Goal: Task Accomplishment & Management: Manage account settings

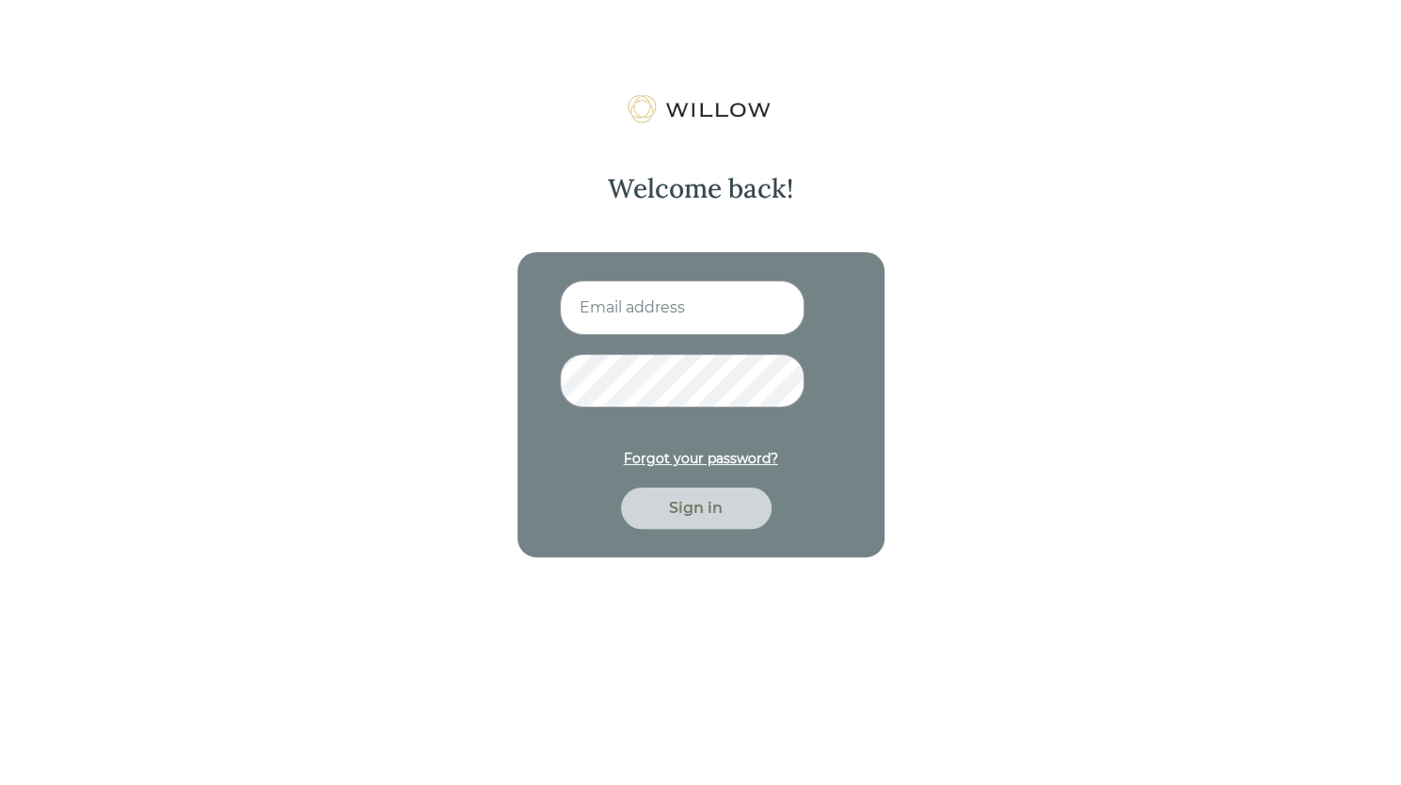
click at [681, 307] on input at bounding box center [682, 307] width 245 height 55
type input "[EMAIL_ADDRESS][DOMAIN_NAME]"
click at [670, 513] on div "Sign in" at bounding box center [696, 508] width 107 height 23
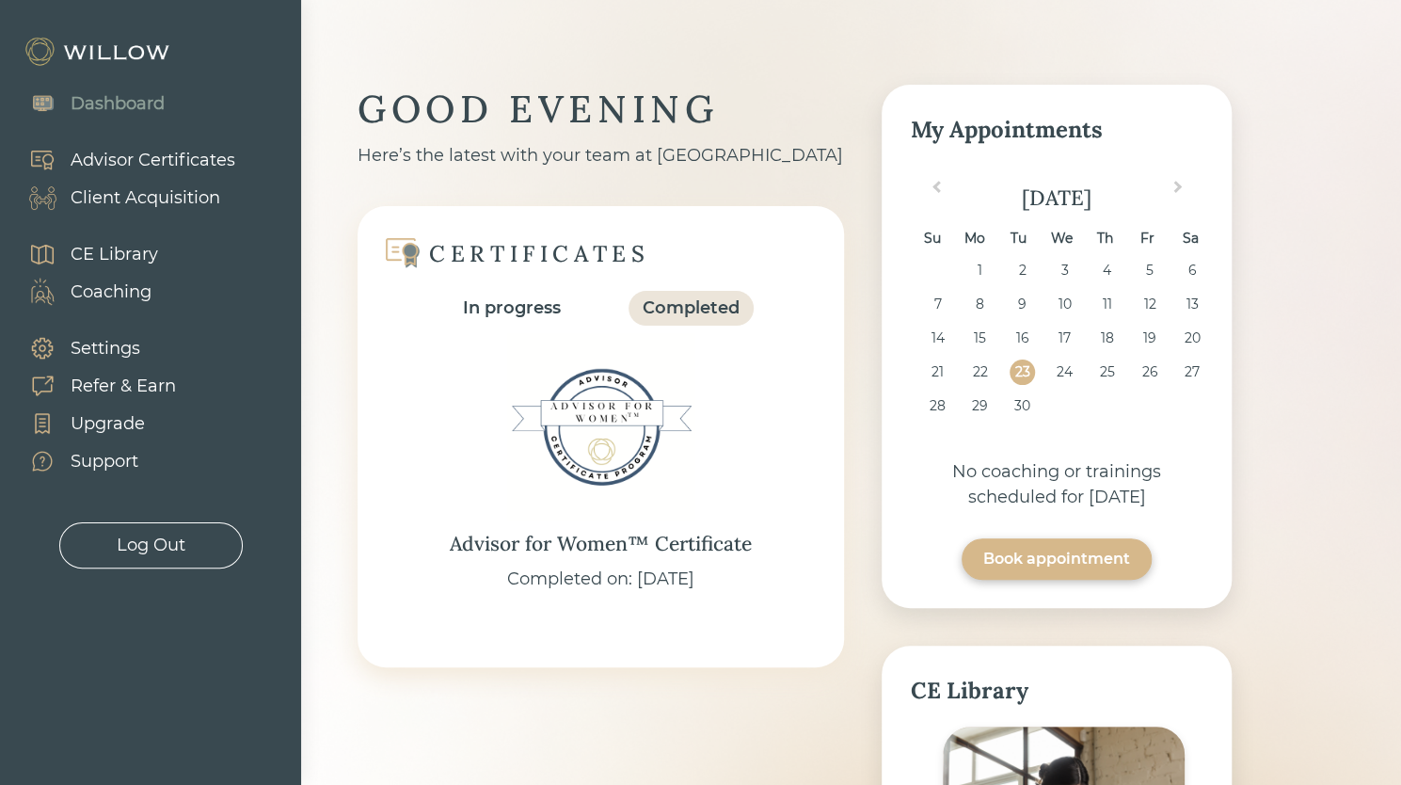
click at [143, 203] on div "Client Acquisition" at bounding box center [146, 197] width 150 height 25
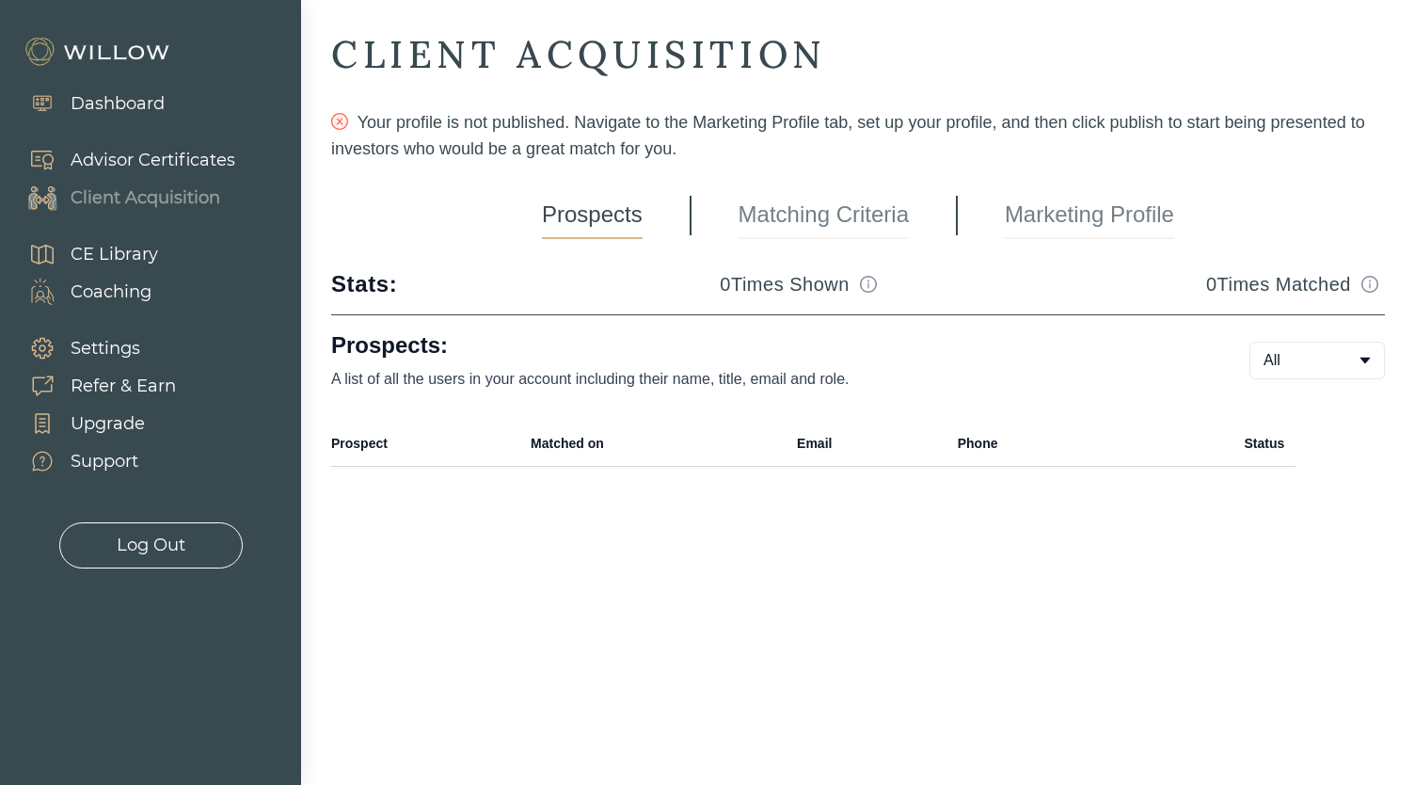
click at [126, 106] on div "Dashboard" at bounding box center [118, 103] width 94 height 25
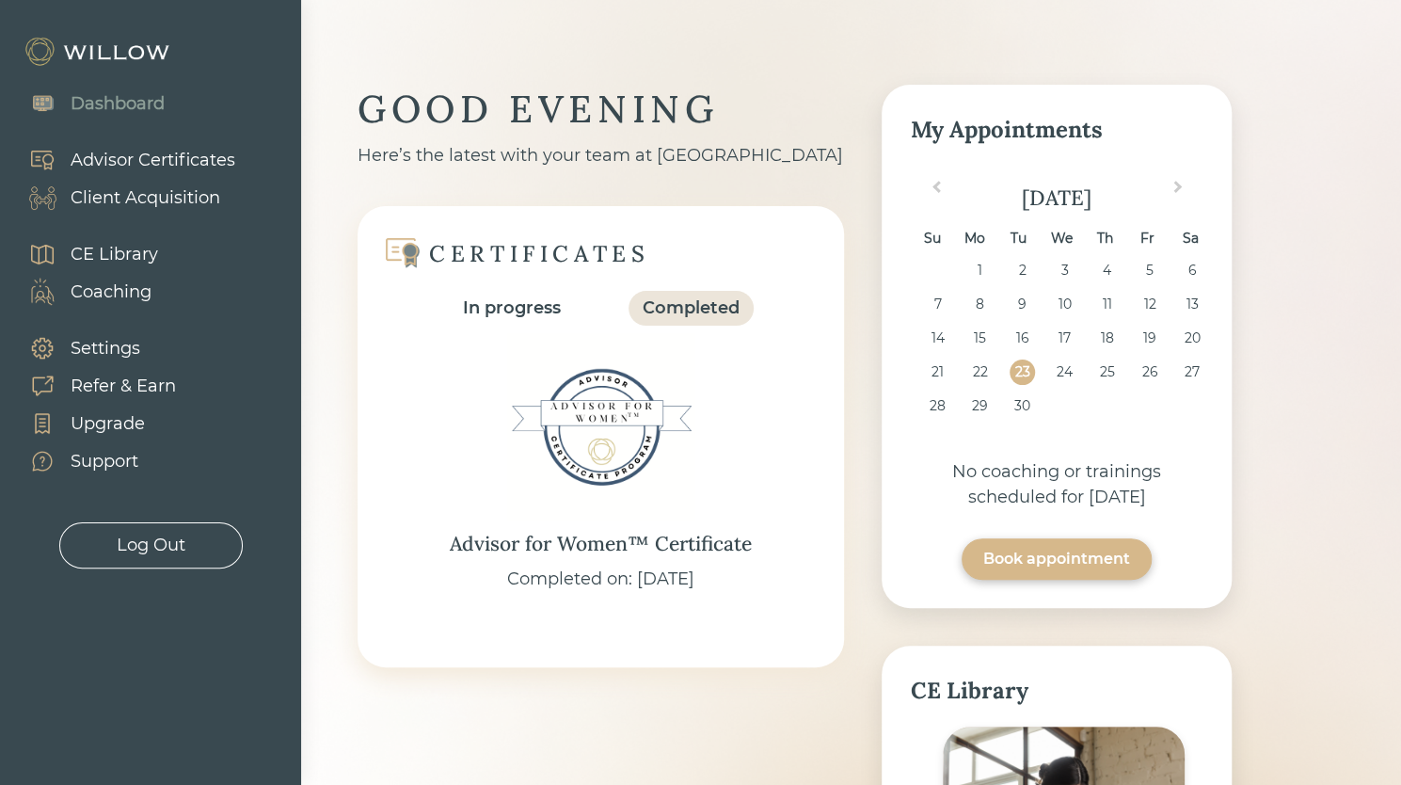
click at [87, 200] on div "Client Acquisition" at bounding box center [146, 197] width 150 height 25
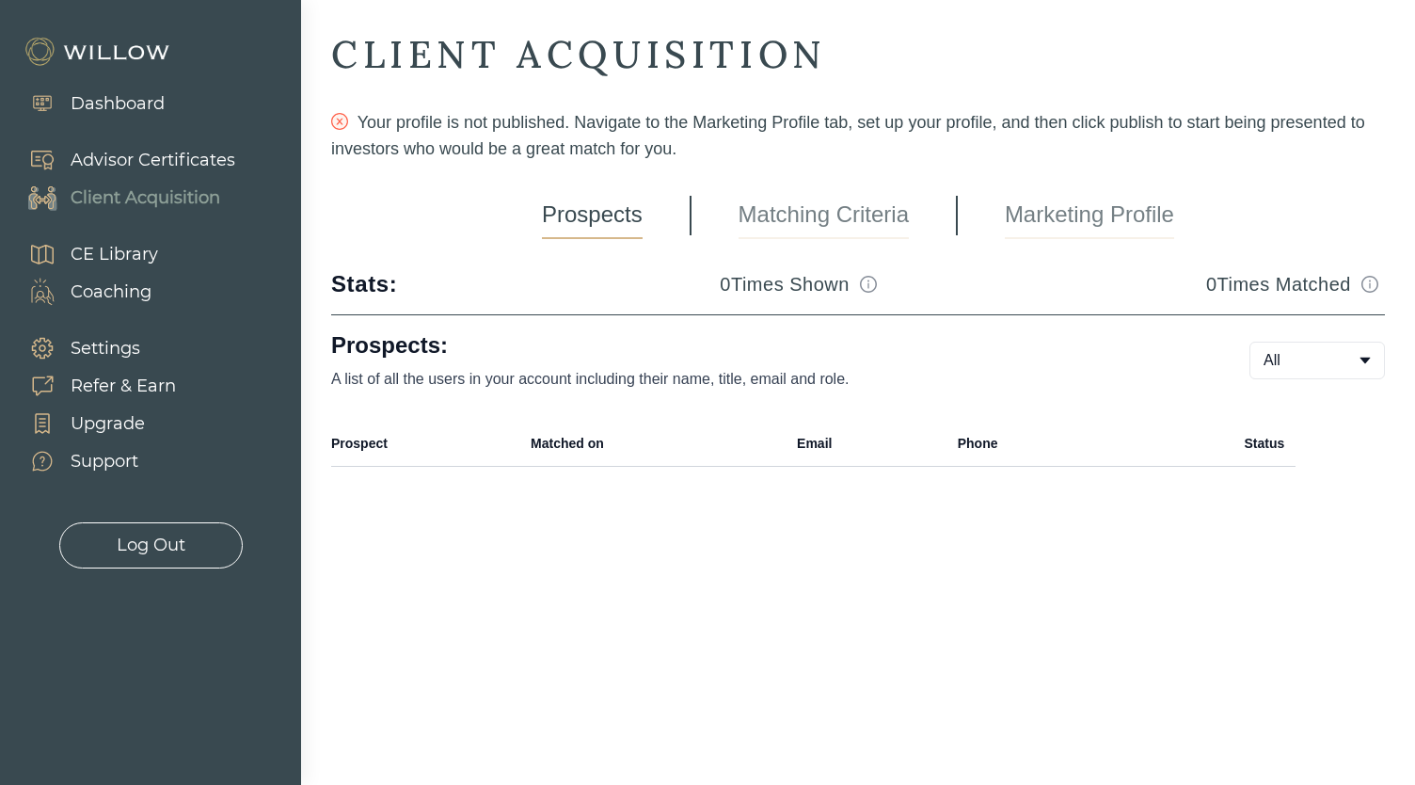
click at [845, 203] on link "Matching Criteria" at bounding box center [824, 215] width 170 height 47
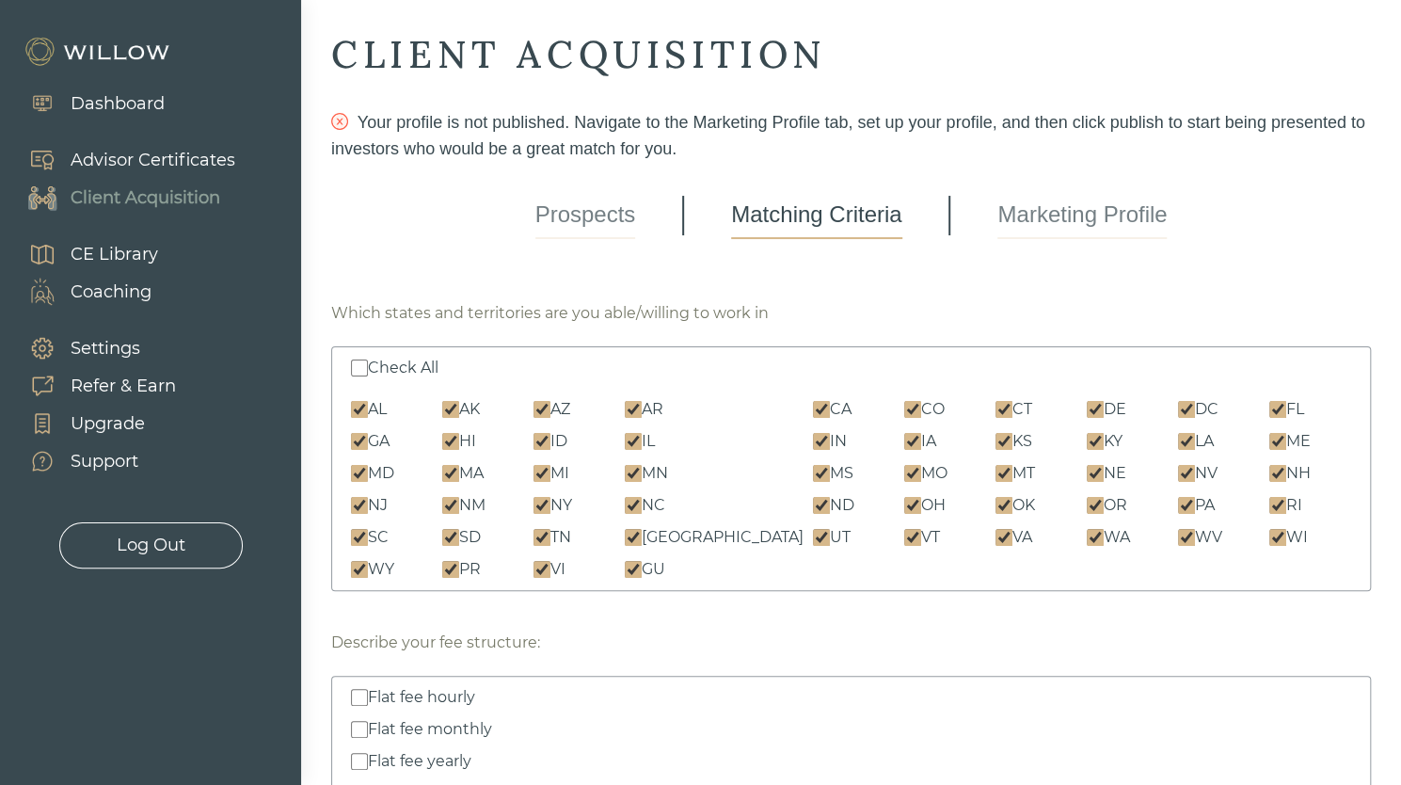
click at [1063, 209] on link "Marketing Profile" at bounding box center [1081, 215] width 169 height 47
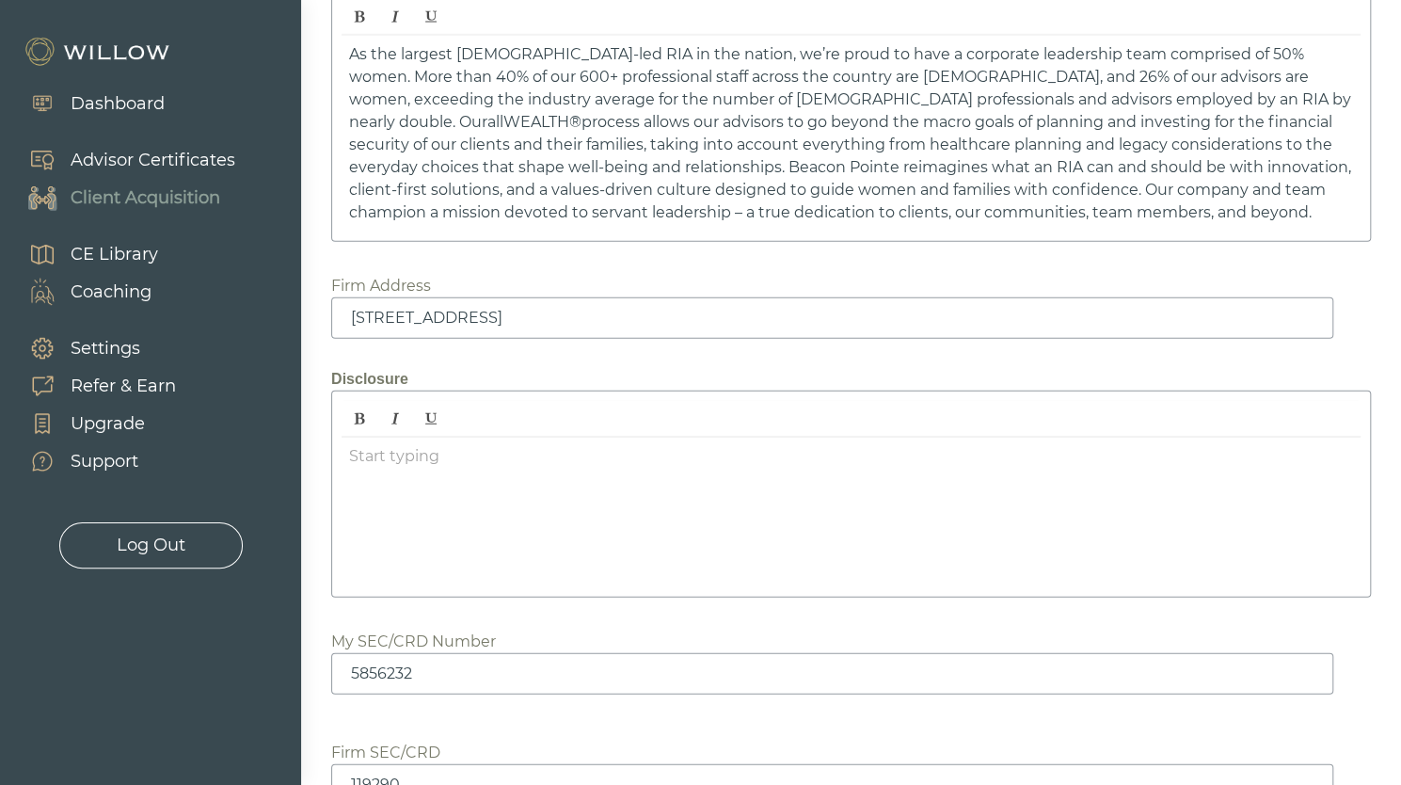
scroll to position [2623, 0]
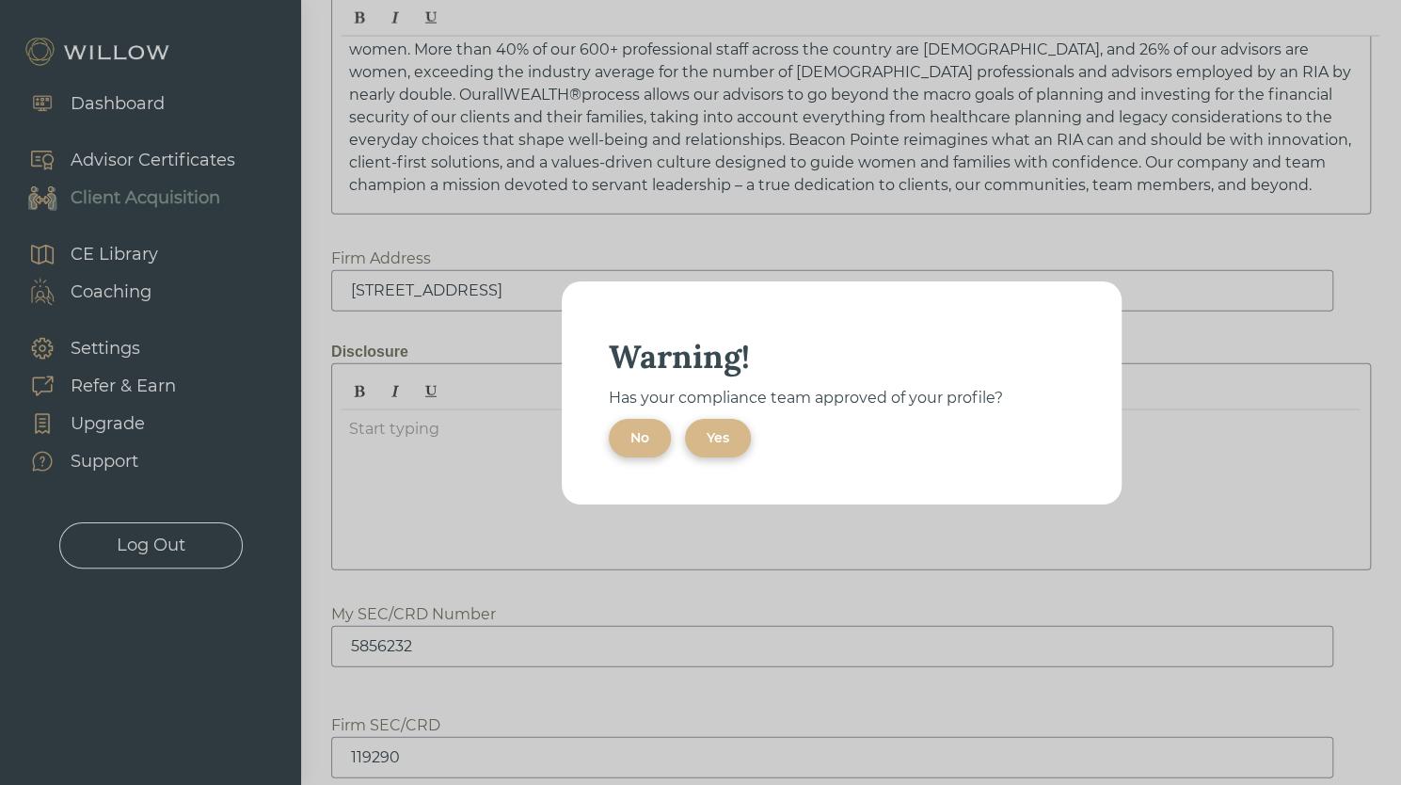
click at [638, 437] on div "No" at bounding box center [639, 438] width 19 height 20
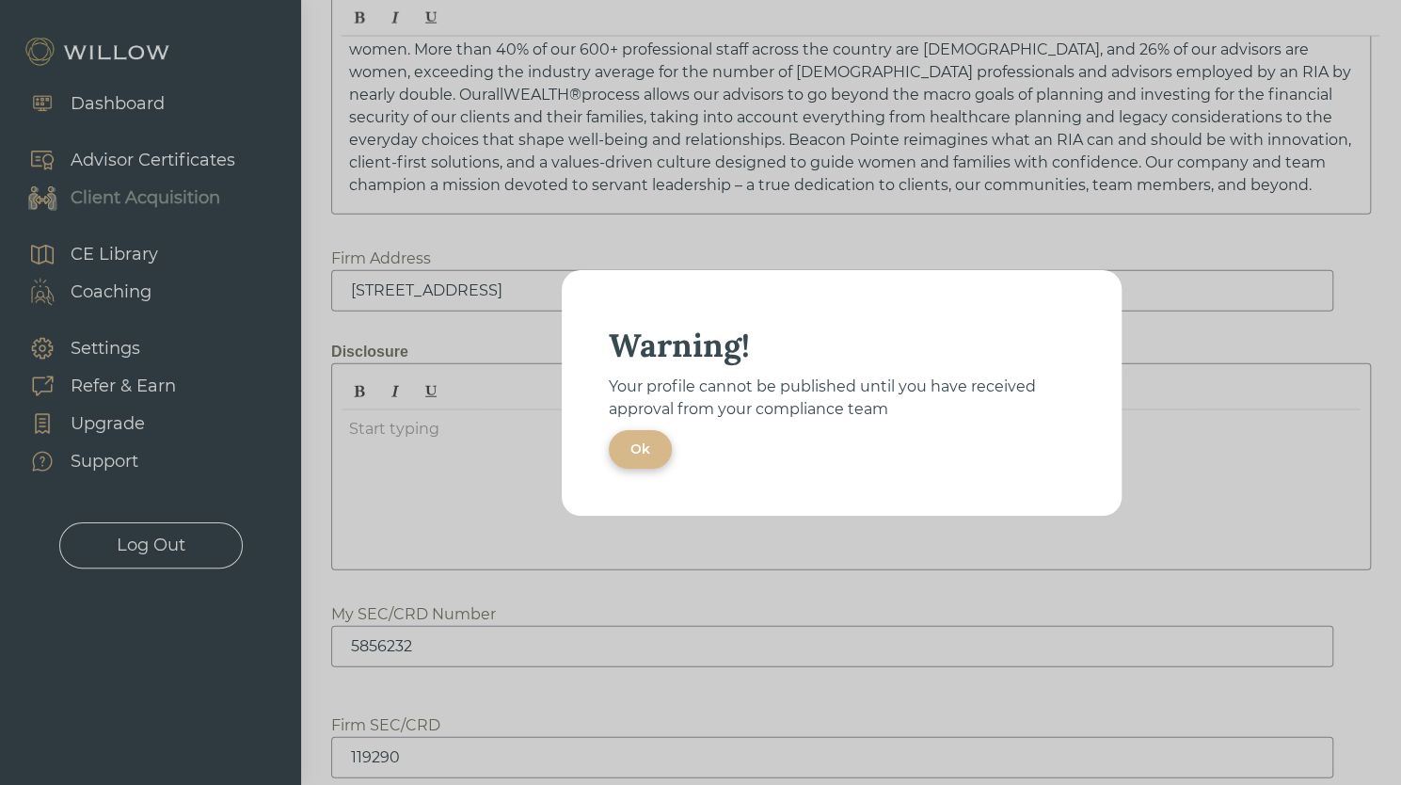
click at [642, 452] on div "Ok" at bounding box center [640, 449] width 20 height 20
